Goal: Task Accomplishment & Management: Manage account settings

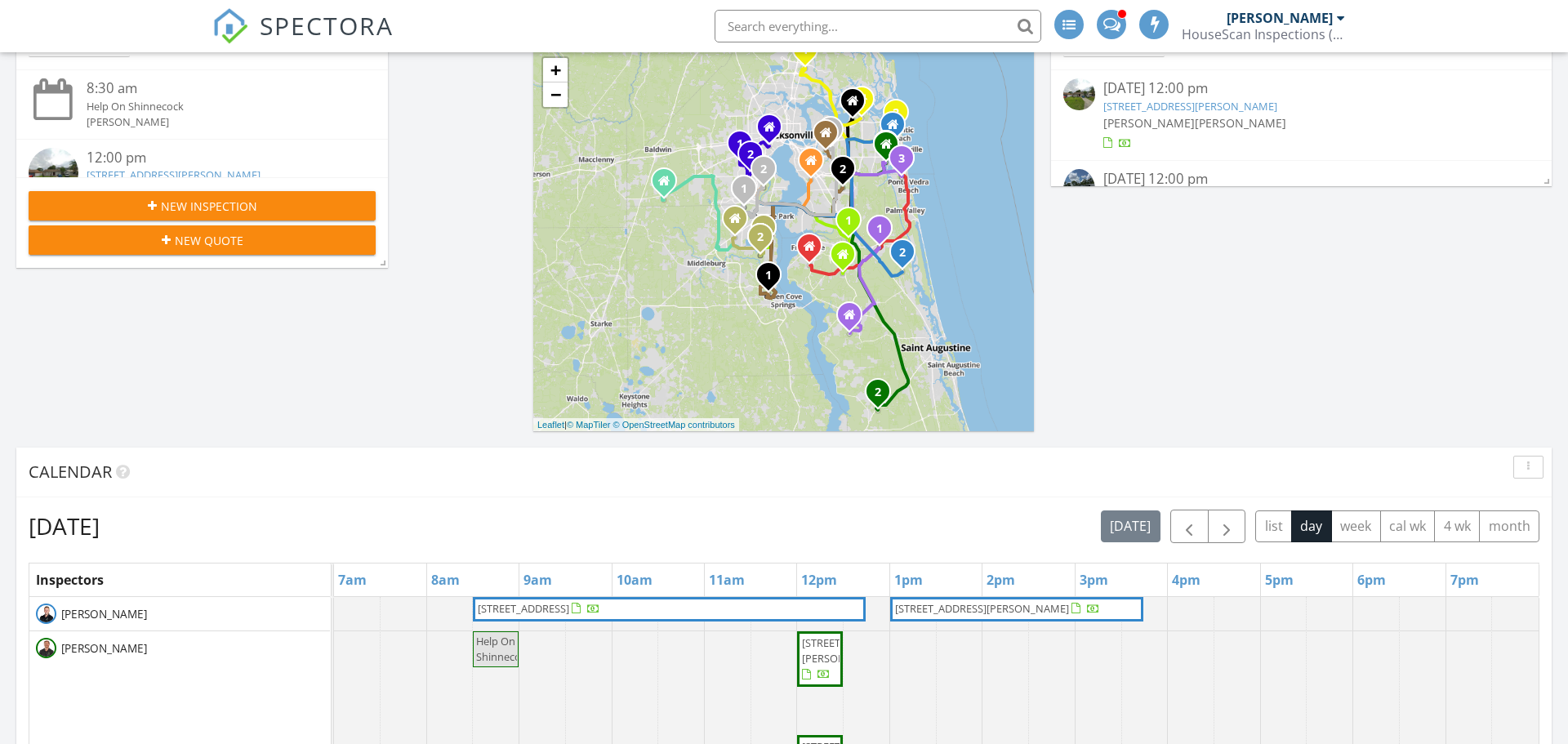
scroll to position [505, 0]
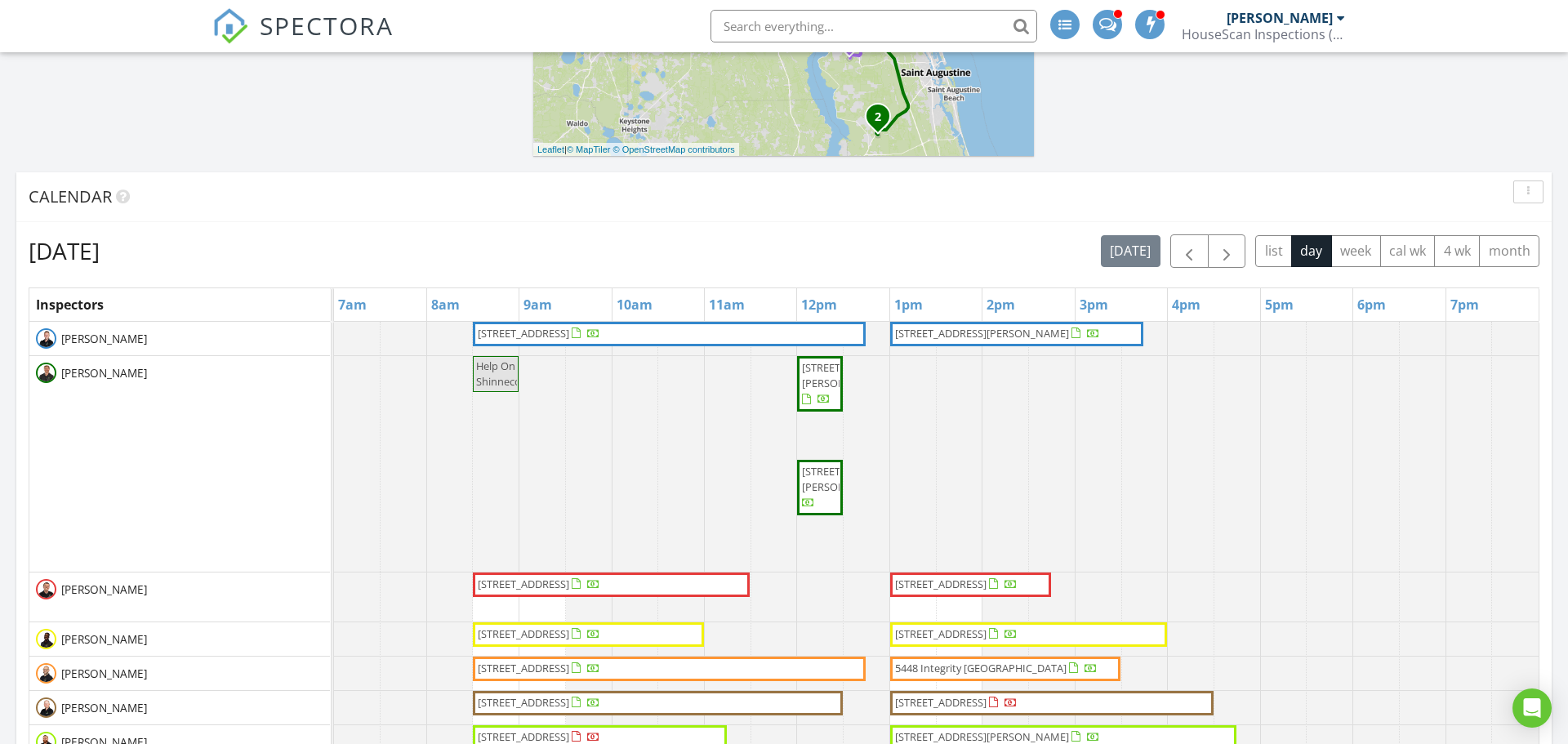
click at [824, 391] on span "3890 Eunice Rd, Jacksonville 32250" at bounding box center [848, 375] width 91 height 30
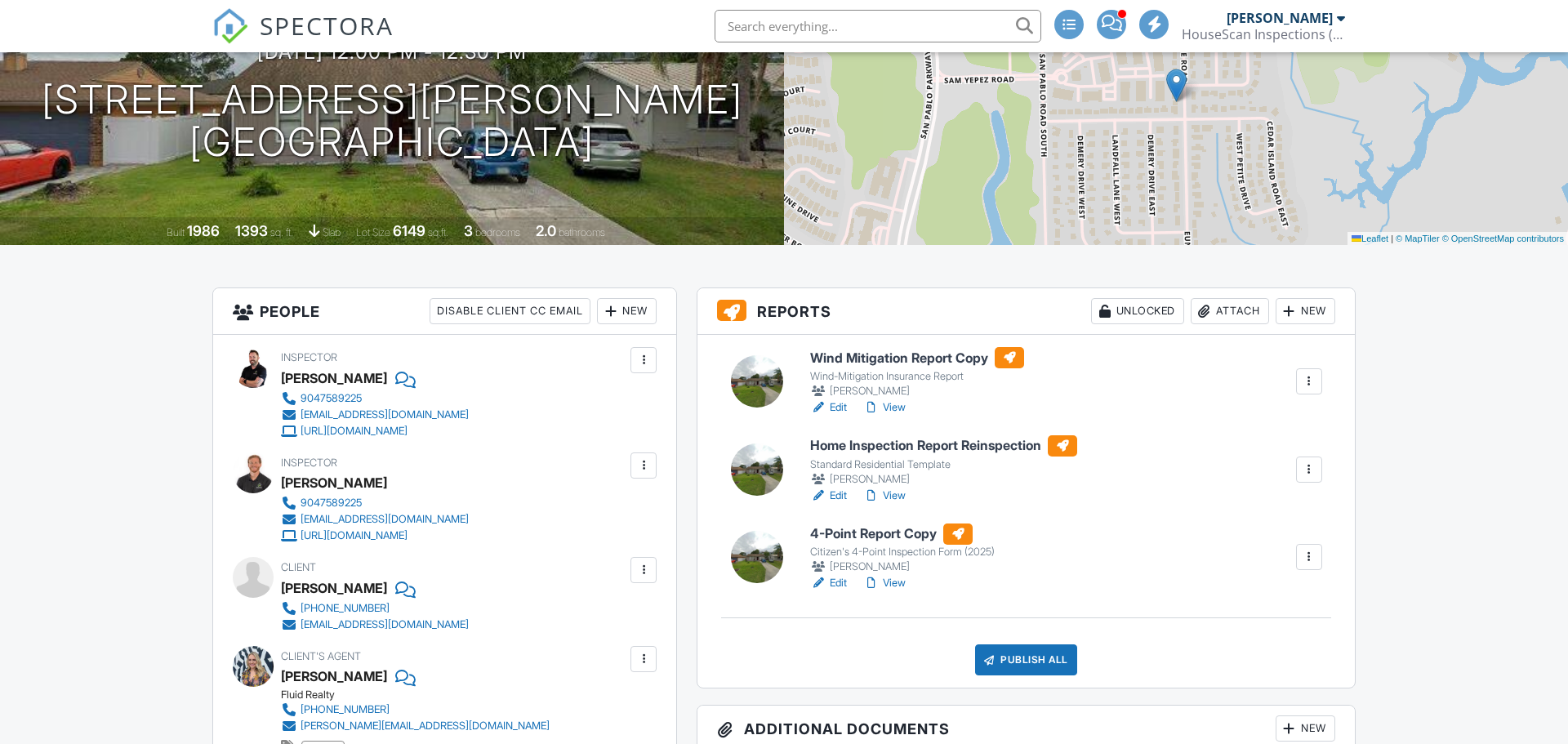
click at [897, 583] on link "View" at bounding box center [885, 583] width 43 height 17
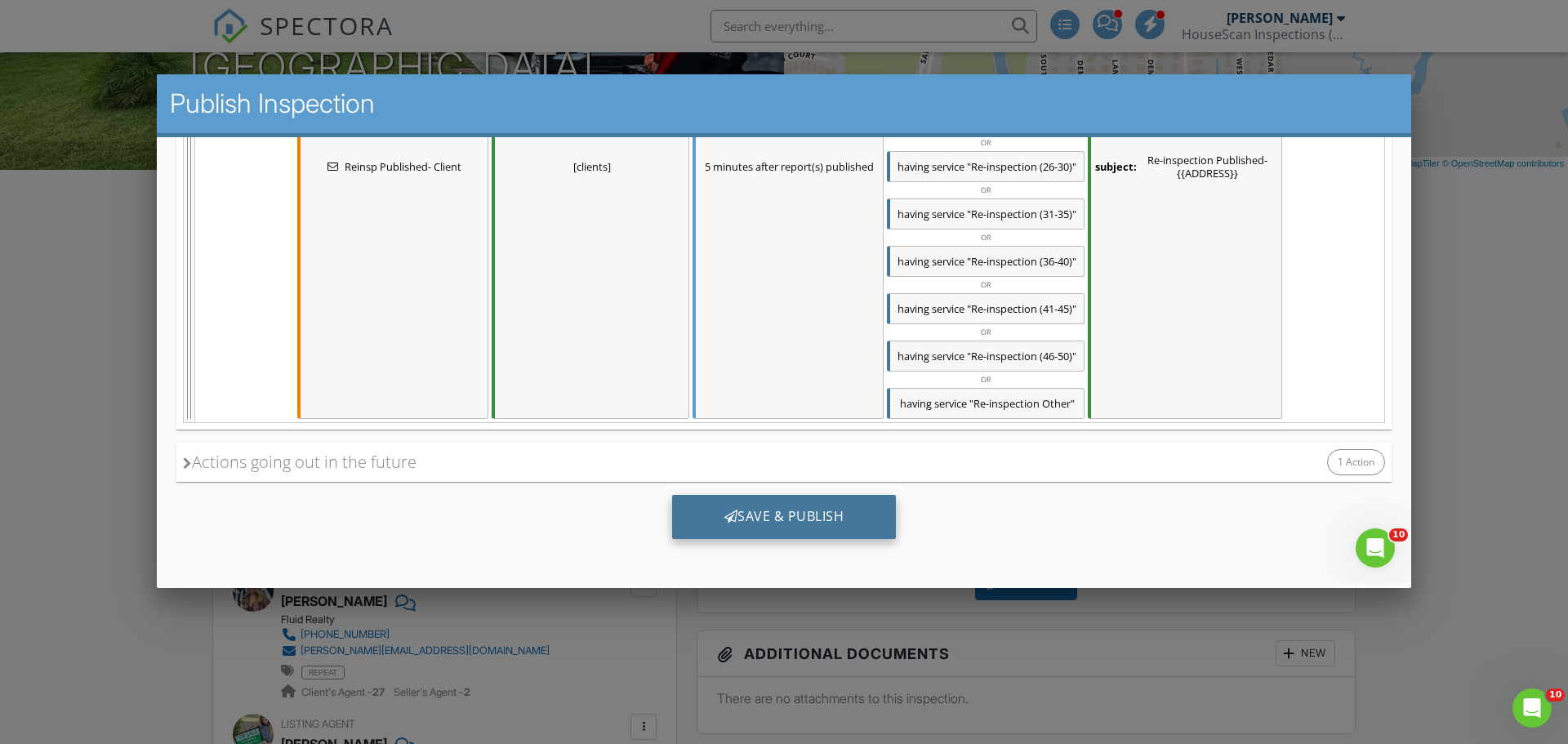
click at [789, 517] on div "Save & Publish" at bounding box center [784, 517] width 225 height 44
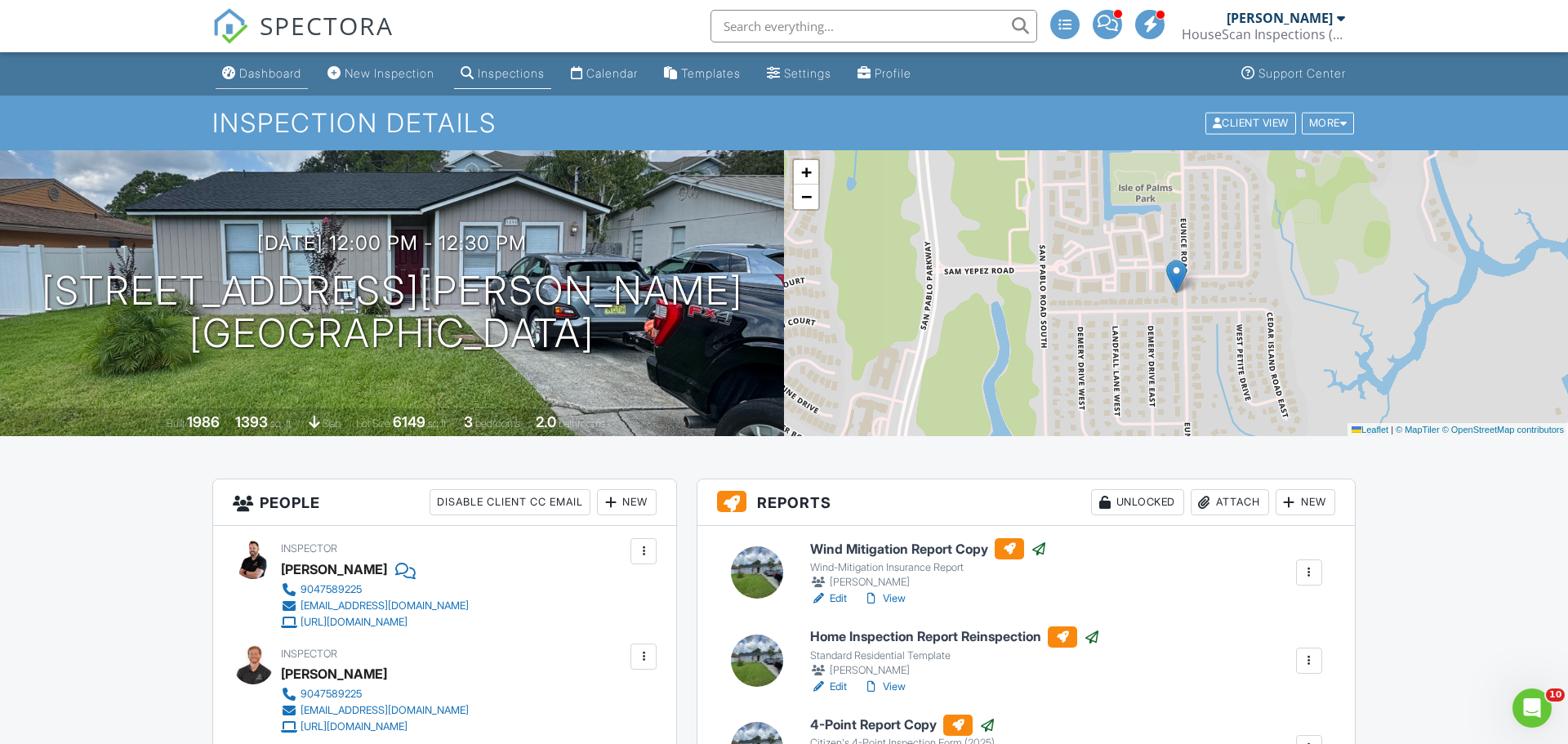
click at [265, 74] on div "Dashboard" at bounding box center [271, 73] width 62 height 14
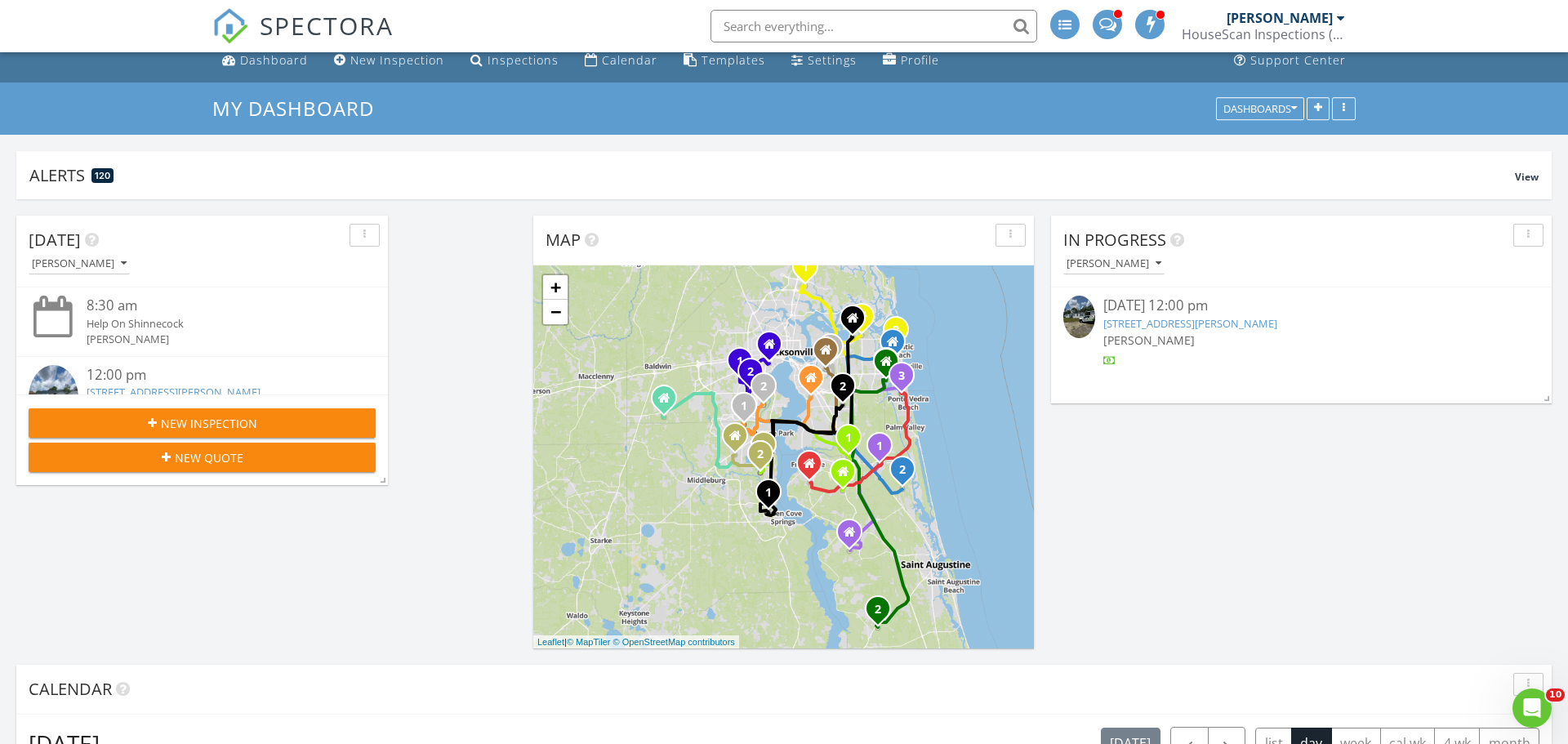
scroll to position [17, 0]
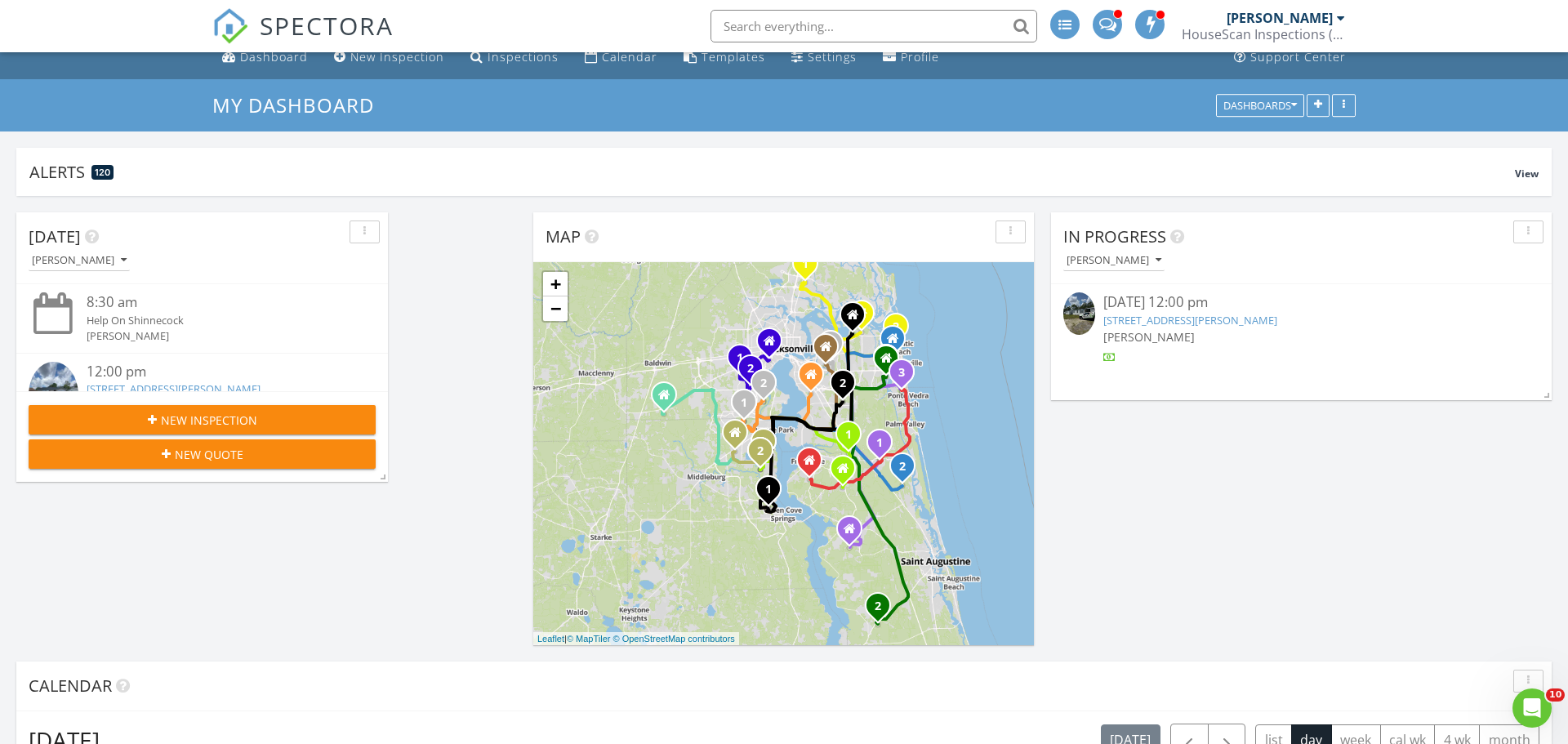
click at [1245, 320] on link "6101 Armstrong rd, Elkton , FL 32033" at bounding box center [1190, 320] width 174 height 15
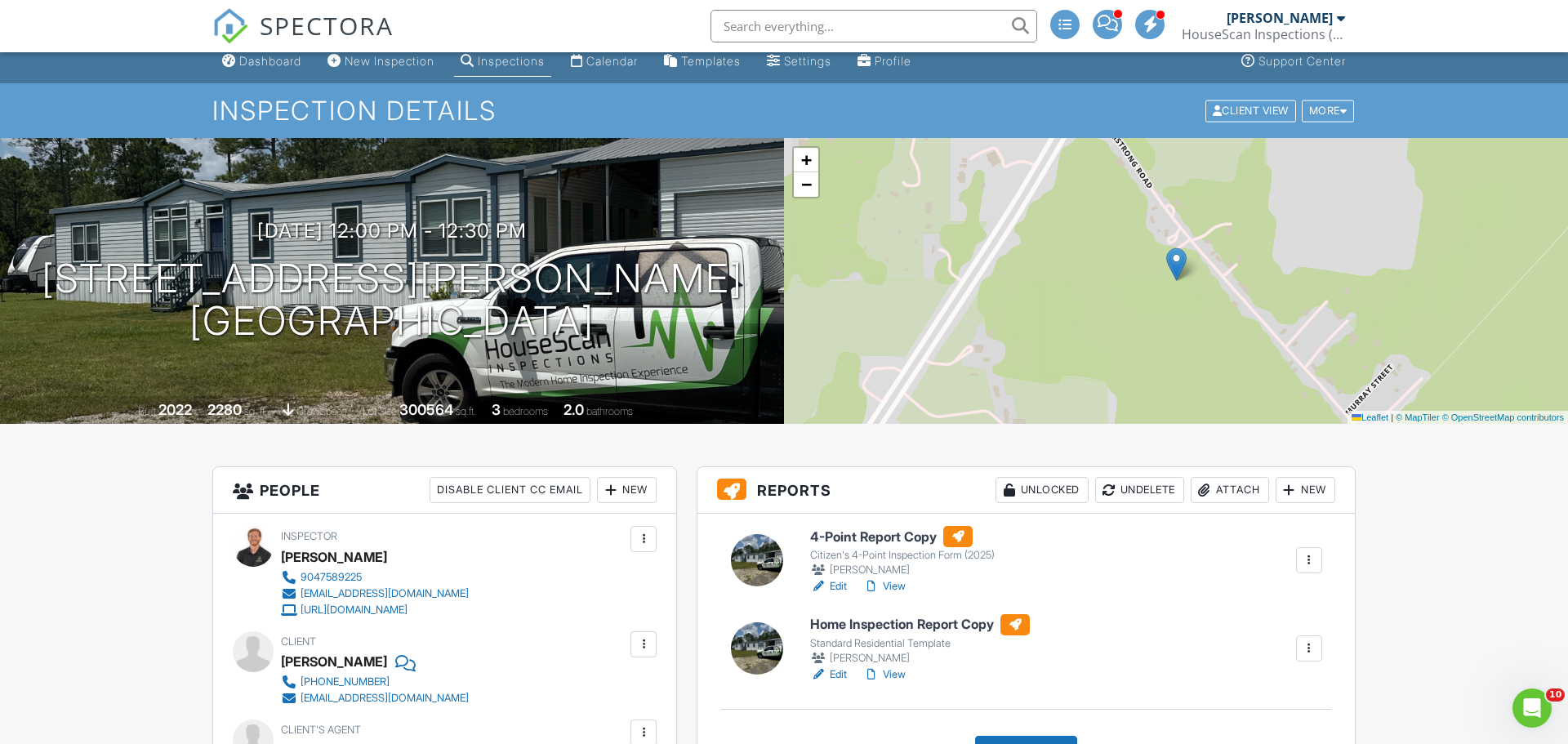
scroll to position [25, 0]
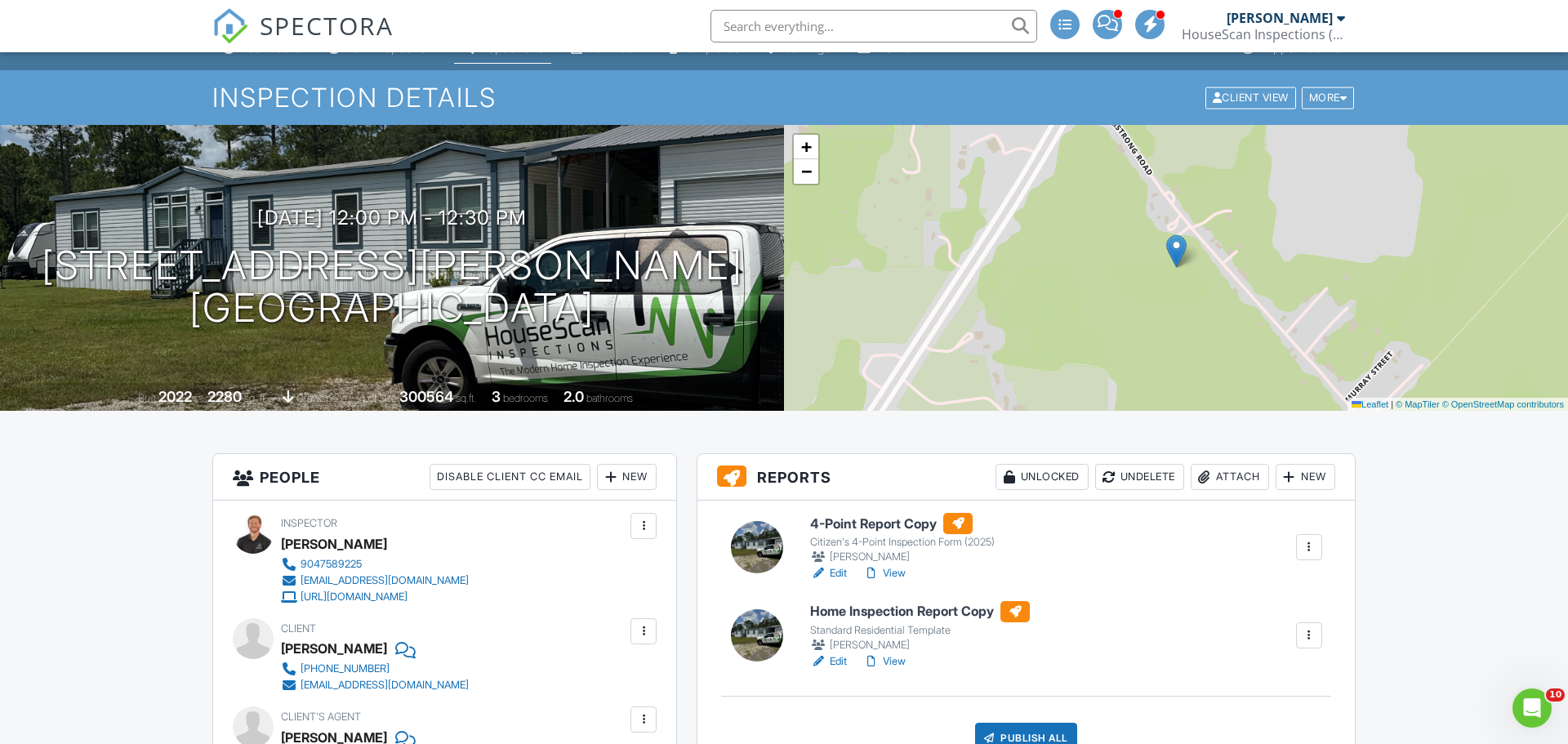
click at [898, 573] on link "View" at bounding box center [885, 573] width 43 height 17
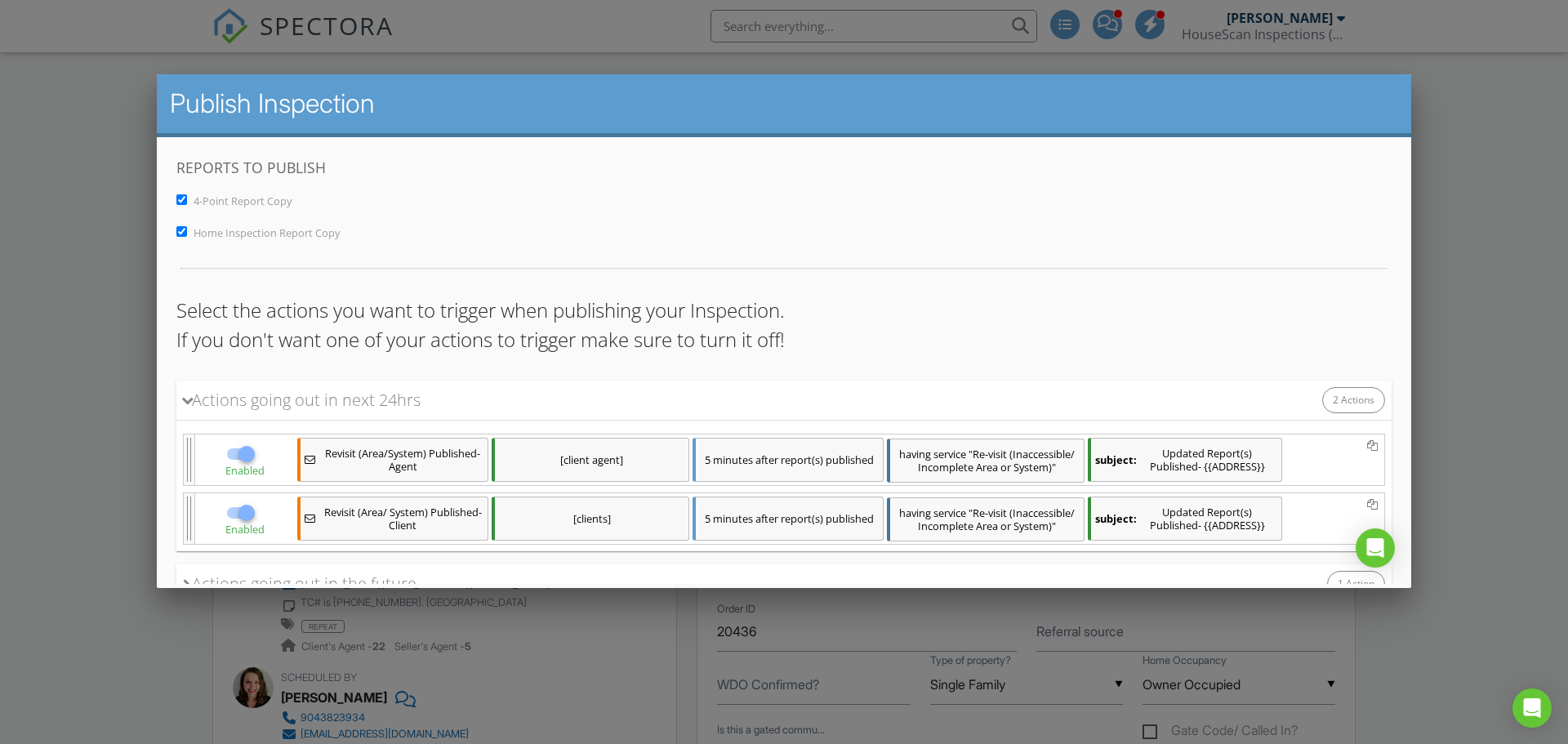
scroll to position [121, 0]
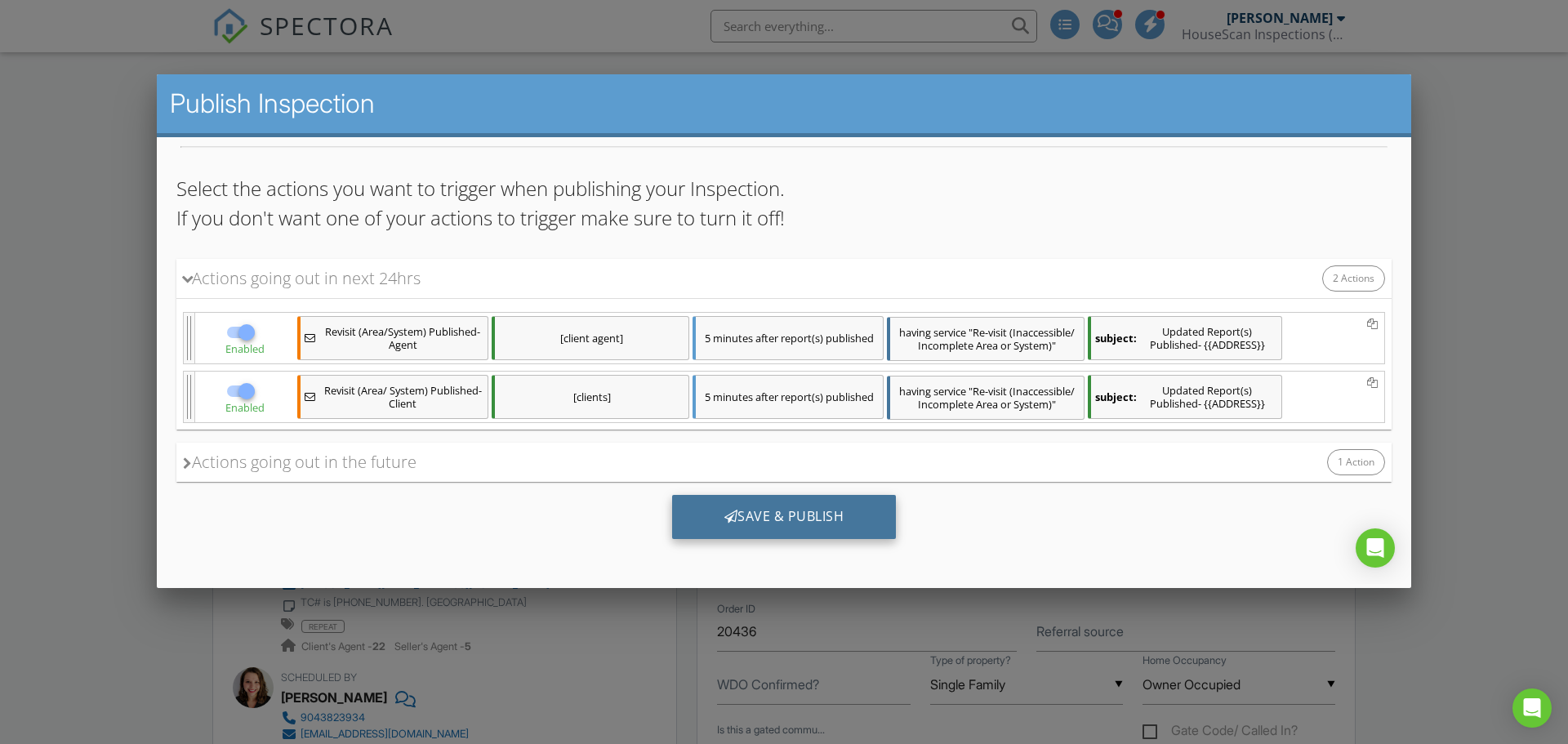
click at [759, 518] on div "Save & Publish" at bounding box center [784, 517] width 225 height 44
